Goal: Information Seeking & Learning: Learn about a topic

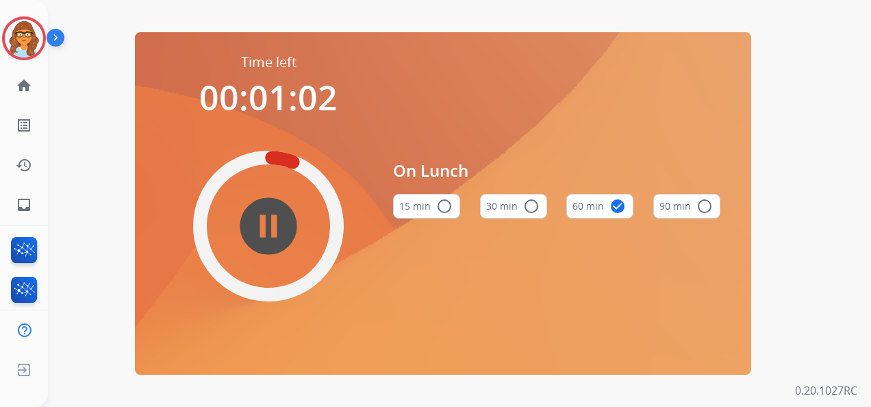
click at [260, 218] on mat-icon "pause_circle_filled" at bounding box center [268, 226] width 16 height 16
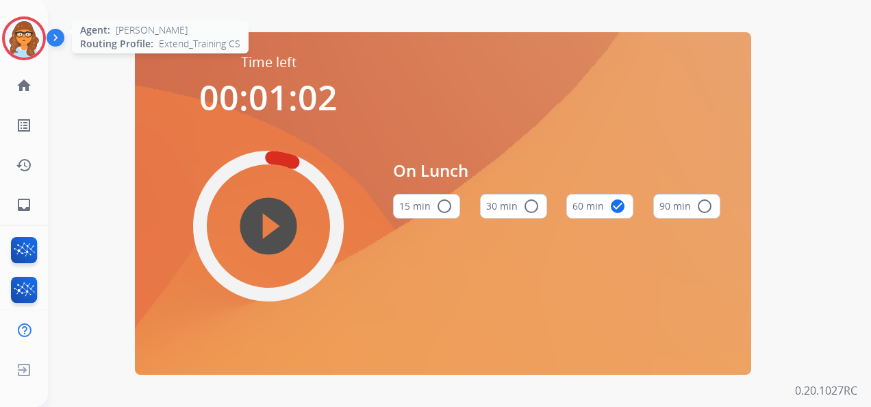
click at [27, 34] on img at bounding box center [24, 38] width 38 height 38
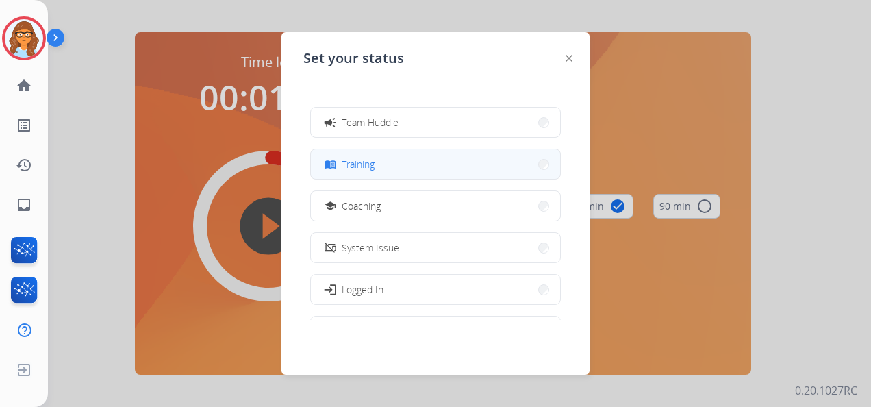
scroll to position [205, 0]
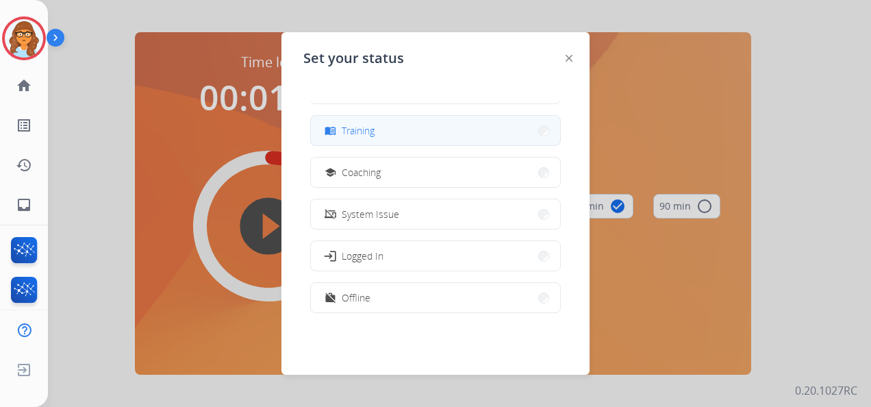
click at [397, 142] on button "menu_book Training" at bounding box center [435, 130] width 249 height 29
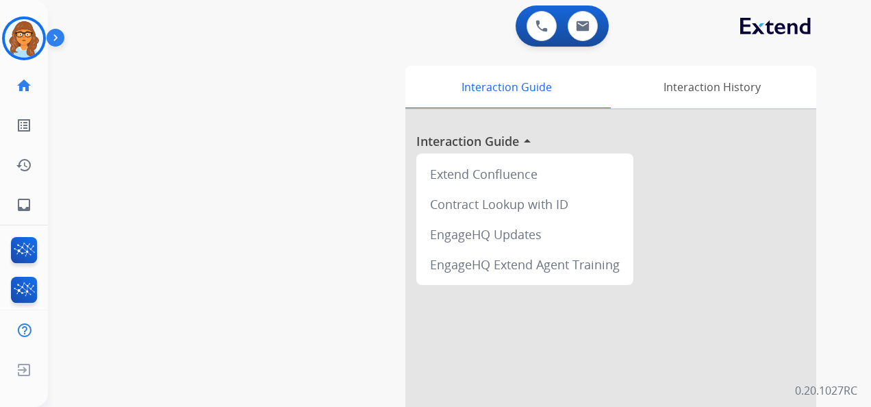
click at [60, 32] on img at bounding box center [58, 40] width 23 height 26
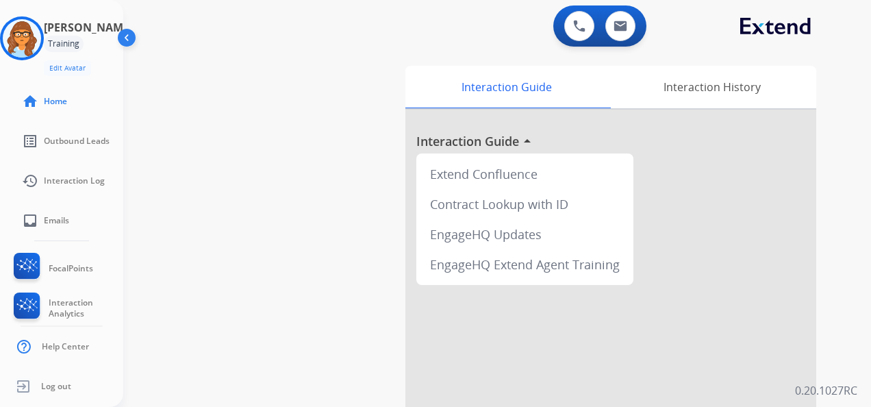
click at [132, 38] on img at bounding box center [128, 40] width 26 height 26
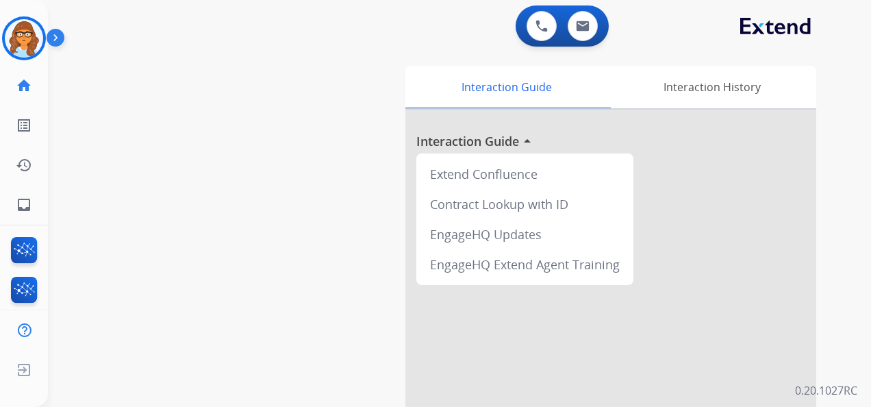
click at [66, 44] on img at bounding box center [58, 40] width 23 height 26
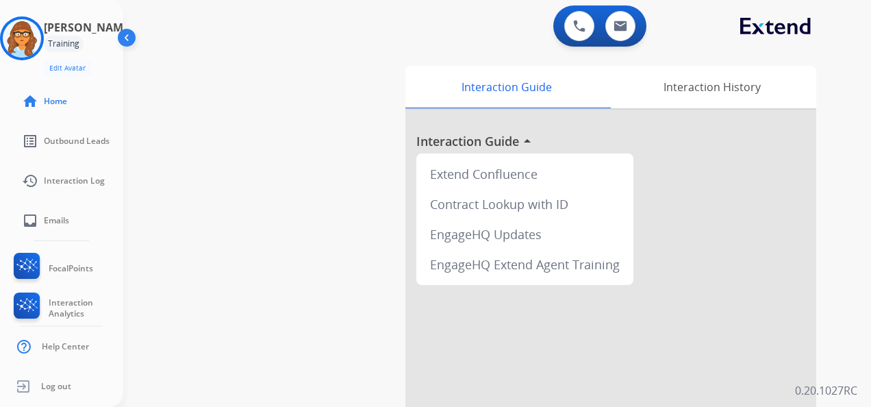
click at [125, 37] on img at bounding box center [128, 40] width 26 height 26
